Goal: Information Seeking & Learning: Get advice/opinions

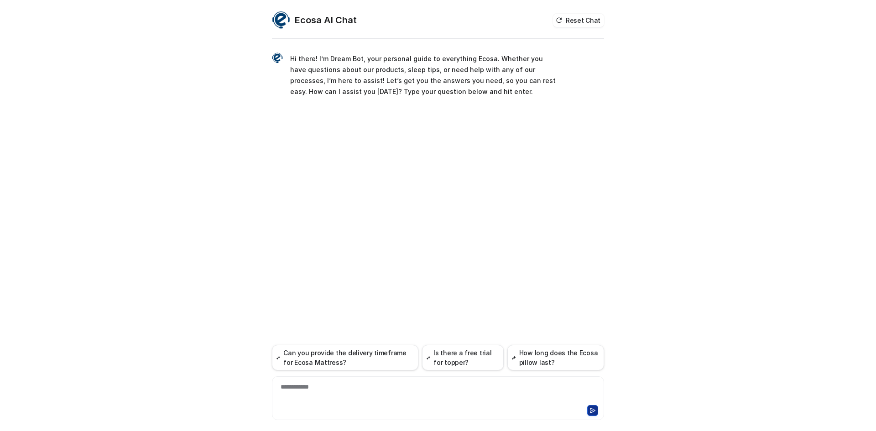
click at [373, 393] on div "**********" at bounding box center [438, 393] width 328 height 21
paste div
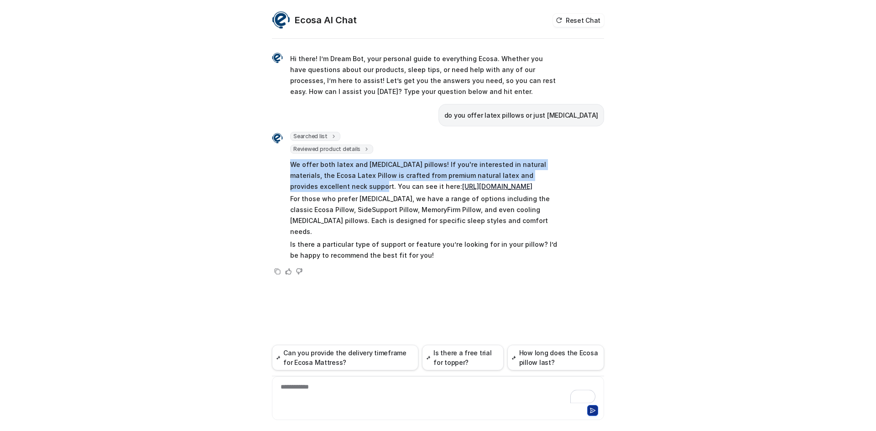
drag, startPoint x: 292, startPoint y: 166, endPoint x: 333, endPoint y: 189, distance: 47.8
click at [333, 189] on p "We offer both latex and [MEDICAL_DATA] pillows! If you're interested in natural…" at bounding box center [423, 175] width 267 height 33
copy p "We offer both latex and [MEDICAL_DATA] pillows! If you're interested in natural…"
drag, startPoint x: 336, startPoint y: 187, endPoint x: 344, endPoint y: 193, distance: 10.1
click at [344, 192] on p "We offer both latex and [MEDICAL_DATA] pillows! If you're interested in natural…" at bounding box center [423, 175] width 267 height 33
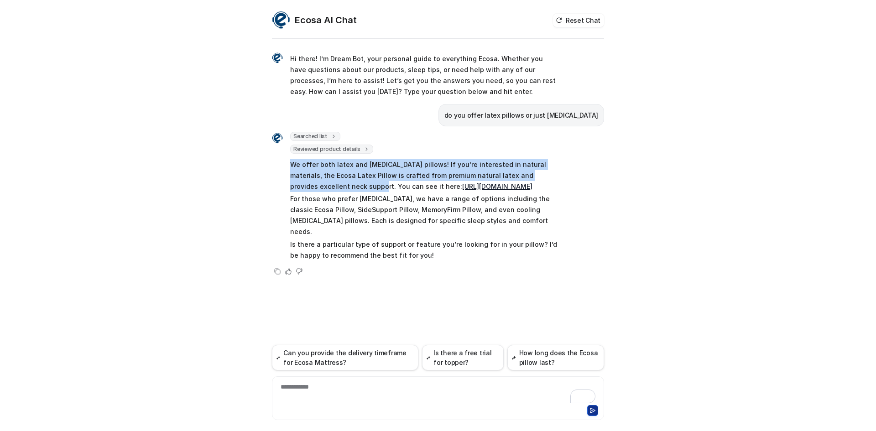
copy p "You can see it here: [URL][DOMAIN_NAME]"
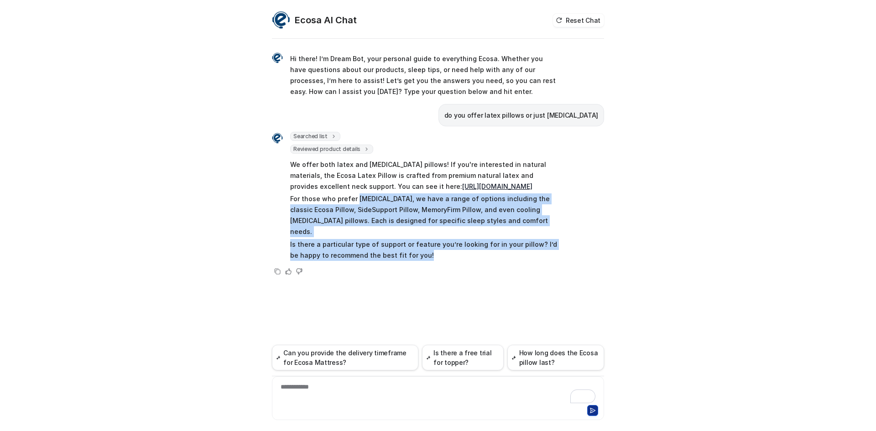
drag, startPoint x: 356, startPoint y: 211, endPoint x: 423, endPoint y: 253, distance: 79.8
click at [423, 253] on span "We offer both latex and [MEDICAL_DATA] pillows! If you're interested in natural…" at bounding box center [423, 209] width 267 height 105
copy span "[MEDICAL_DATA], we have a range of options including the classic Ecosa Pillow, …"
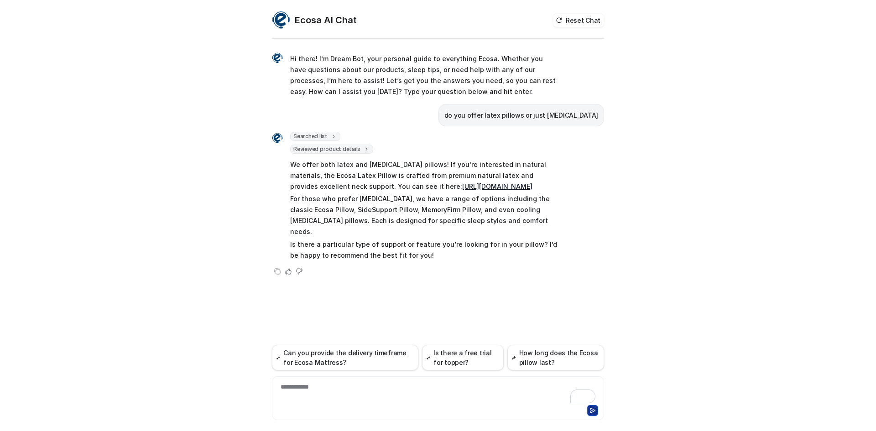
click at [430, 392] on div "**********" at bounding box center [438, 393] width 328 height 21
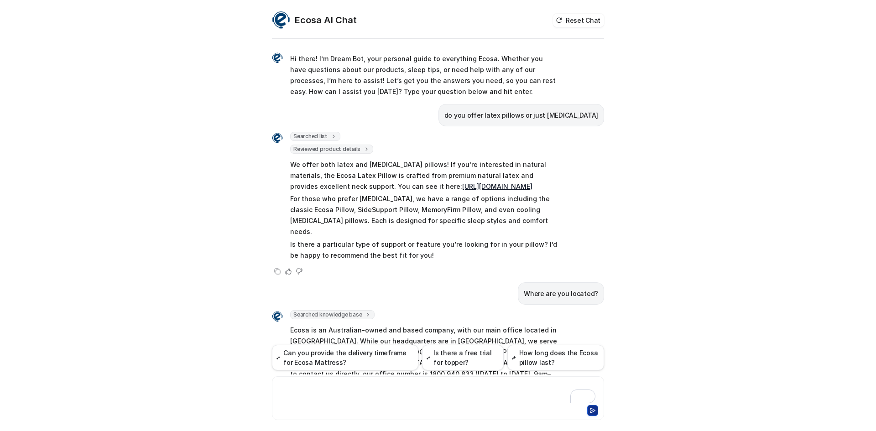
scroll to position [45, 0]
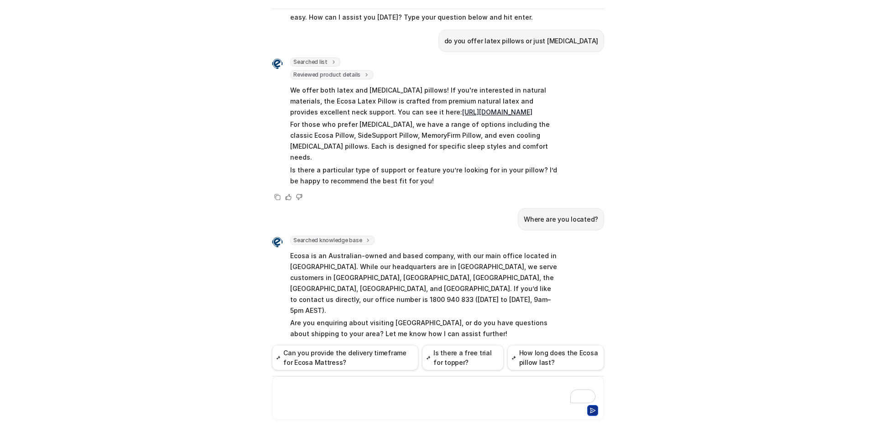
click at [385, 390] on div "To enrich screen reader interactions, please activate Accessibility in Grammarl…" at bounding box center [438, 393] width 328 height 21
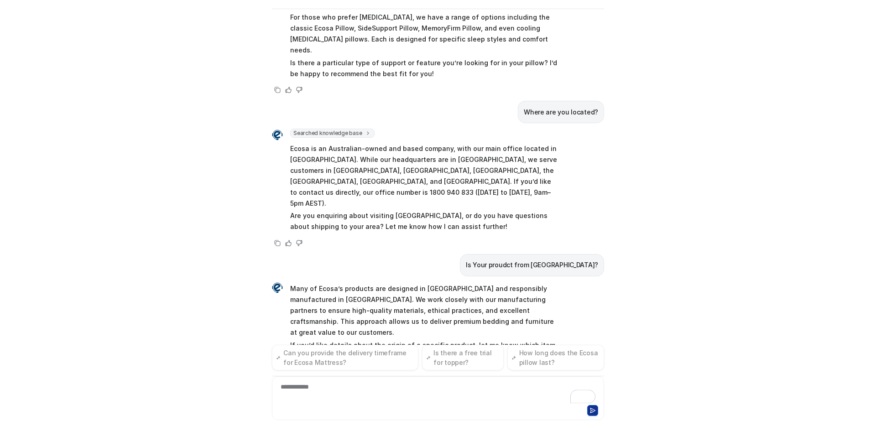
scroll to position [163, 0]
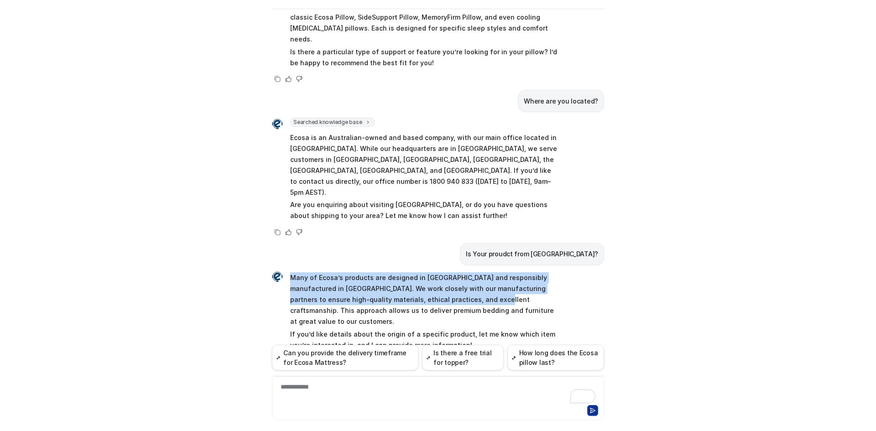
drag, startPoint x: 286, startPoint y: 253, endPoint x: 461, endPoint y: 281, distance: 176.6
click at [461, 281] on div "Many of Ecosa’s products are designed in [GEOGRAPHIC_DATA] and responsibly manu…" at bounding box center [414, 312] width 285 height 82
copy p "Many of Ecosa’s products are designed in [GEOGRAPHIC_DATA] and responsibly manu…"
